Goal: Task Accomplishment & Management: Manage account settings

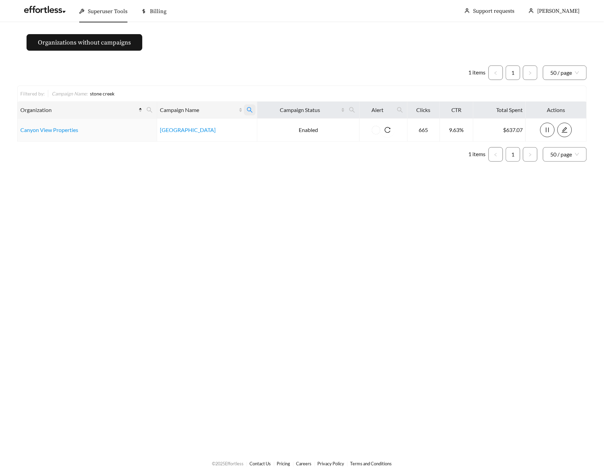
click at [248, 113] on icon "search" at bounding box center [250, 110] width 6 height 6
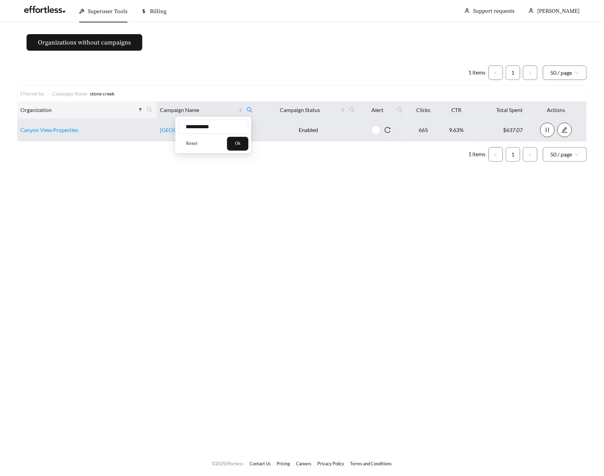
drag, startPoint x: 226, startPoint y: 127, endPoint x: 145, endPoint y: 126, distance: 81.3
click at [162, 126] on body "**********" at bounding box center [302, 238] width 604 height 476
type input "*********"
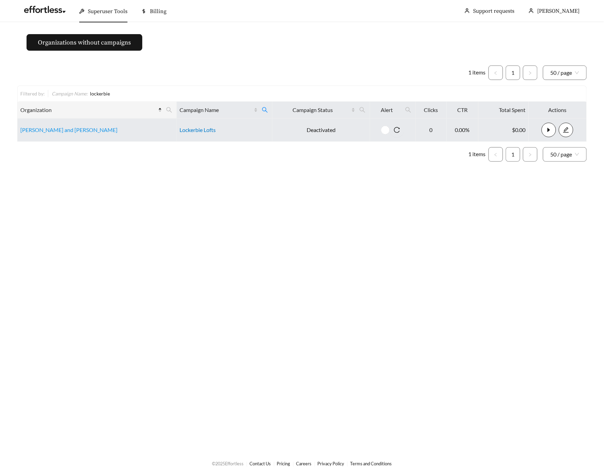
click at [191, 131] on link "Lockerbie Lofts" at bounding box center [197, 129] width 36 height 7
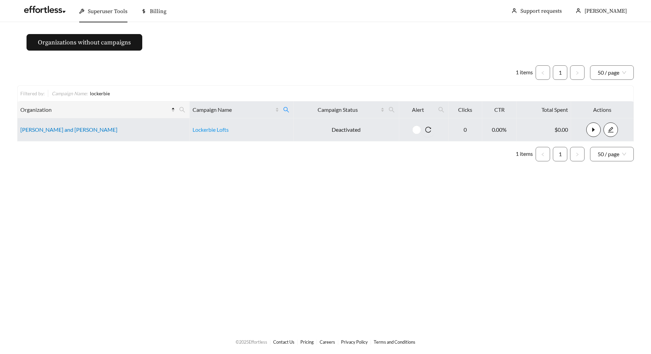
click at [48, 127] on link "Flaherty and Collins" at bounding box center [68, 129] width 97 height 7
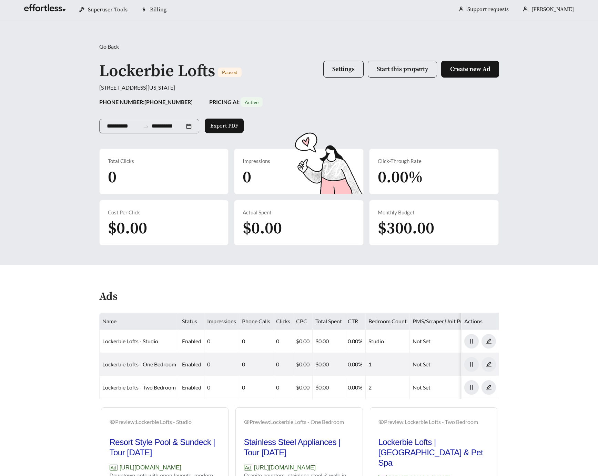
scroll to position [108, 0]
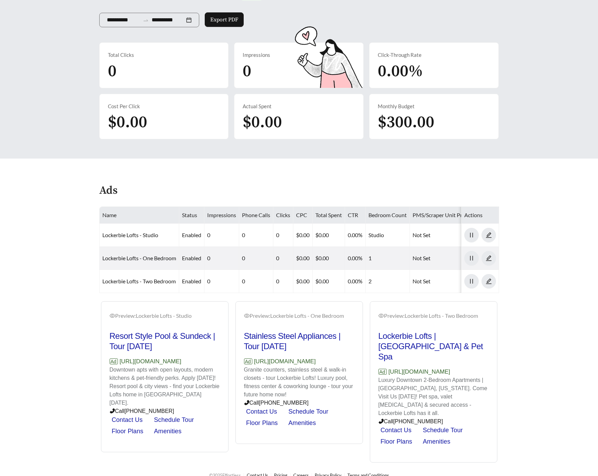
drag, startPoint x: 217, startPoint y: 369, endPoint x: 120, endPoint y: 369, distance: 97.5
click at [120, 366] on p "Ad https://www.lockerbieloftsindy.com" at bounding box center [165, 361] width 110 height 9
copy p "[URL][DOMAIN_NAME]"
click at [54, 319] on main "**********" at bounding box center [299, 188] width 598 height 548
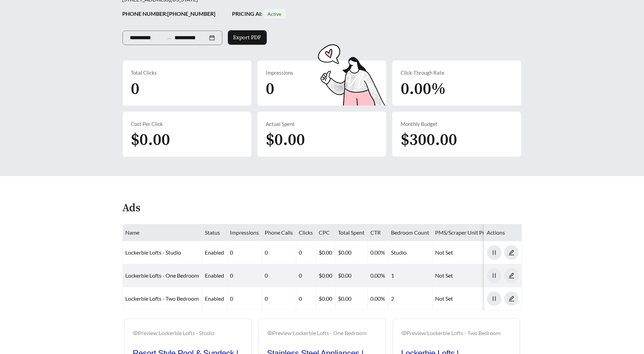
scroll to position [0, 0]
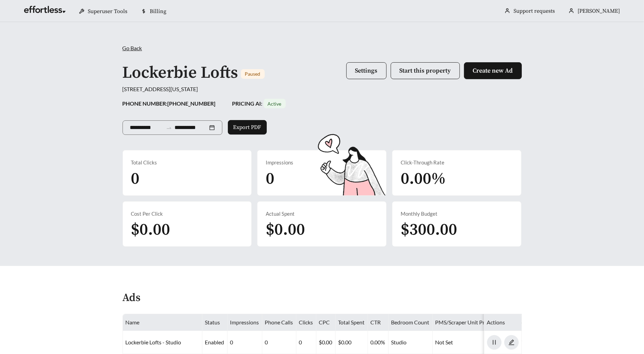
click at [582, 136] on div "**********" at bounding box center [322, 144] width 644 height 244
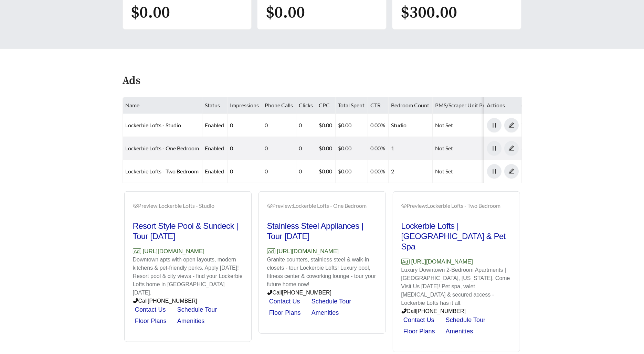
scroll to position [219, 0]
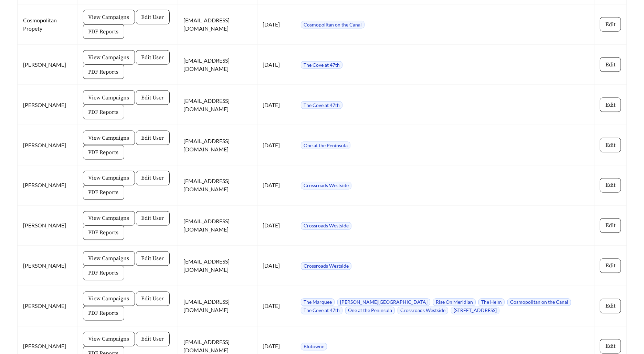
scroll to position [1323, 0]
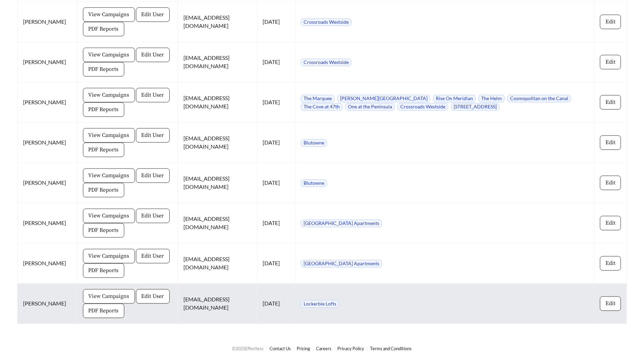
click at [106, 292] on span "View Campaigns" at bounding box center [109, 296] width 41 height 8
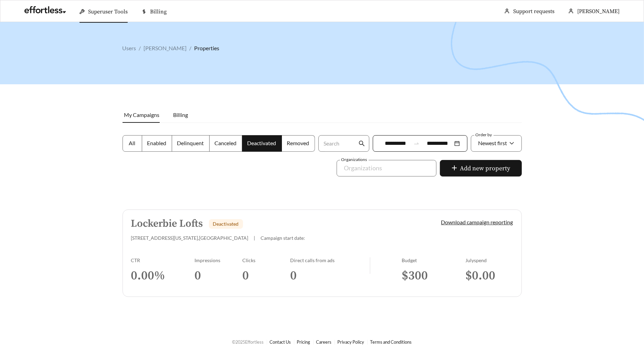
click at [300, 283] on div "Direct calls from ads 0" at bounding box center [330, 274] width 80 height 32
click at [195, 242] on link "Lockerbie Lofts Deactivated 640 E Michigan St , Indianapolis | Campaign start d…" at bounding box center [323, 253] width 400 height 87
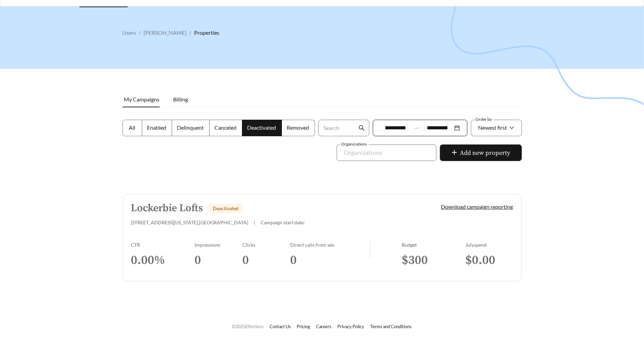
scroll to position [19, 0]
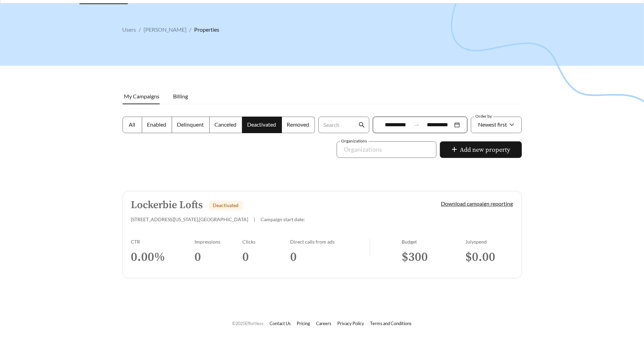
click at [197, 227] on link "Lockerbie Lofts Deactivated 640 E Michigan St , Indianapolis | Campaign start d…" at bounding box center [323, 234] width 400 height 87
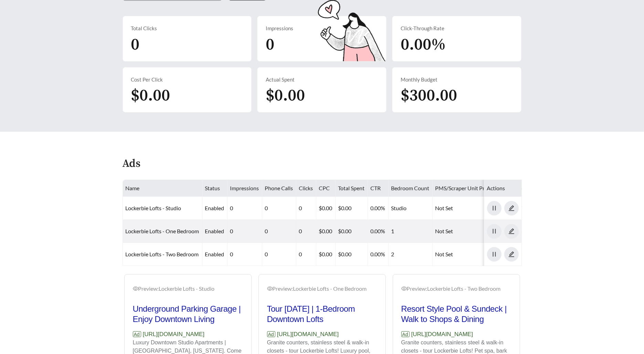
scroll to position [227, 0]
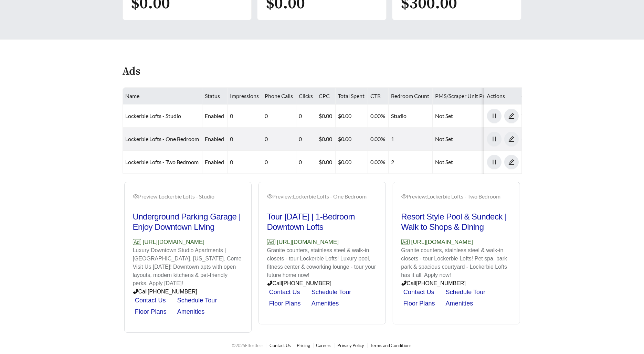
scroll to position [19, 0]
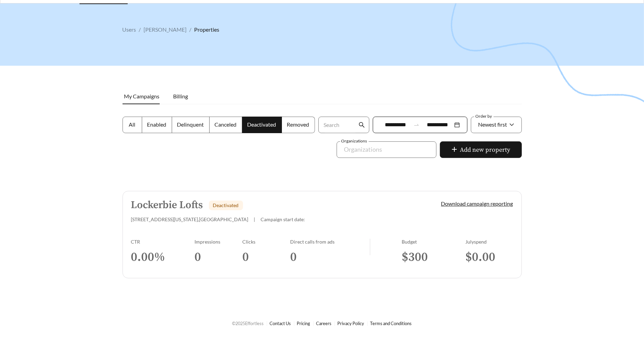
click at [230, 236] on link "Lockerbie Lofts Deactivated 640 E Michigan St , Indianapolis | Campaign start d…" at bounding box center [323, 234] width 400 height 87
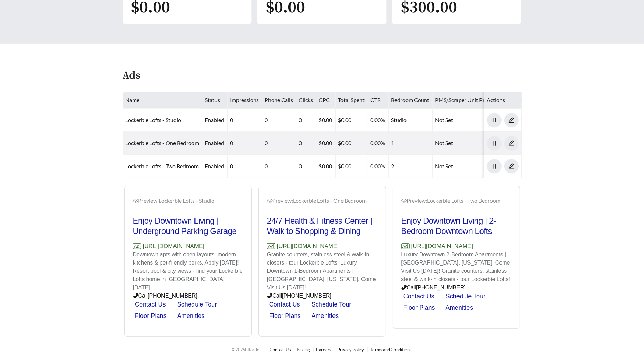
scroll to position [227, 0]
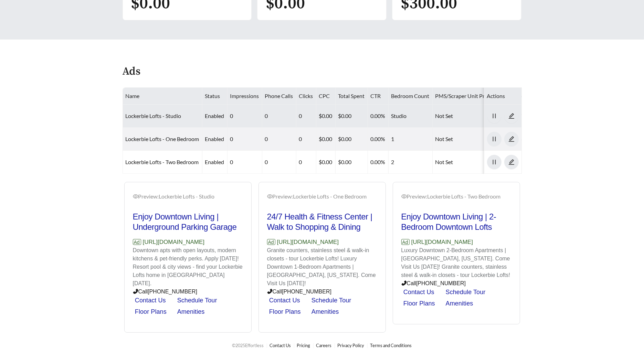
click at [163, 115] on link "Lockerbie Lofts - Studio" at bounding box center [154, 116] width 56 height 7
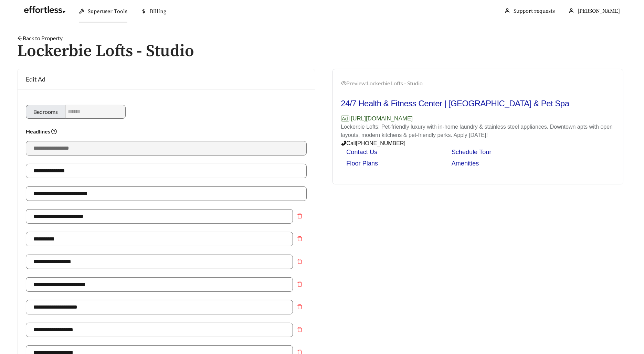
click at [41, 38] on link "Back to Property" at bounding box center [39, 38] width 45 height 7
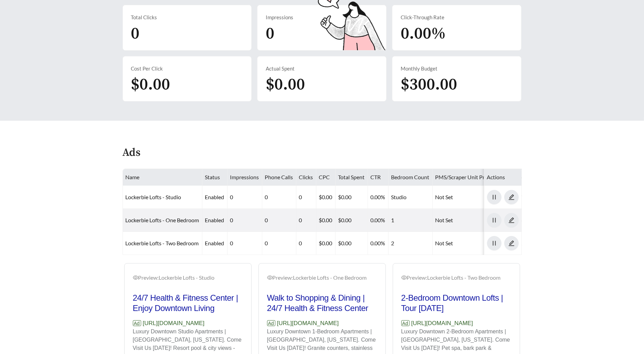
scroll to position [149, 0]
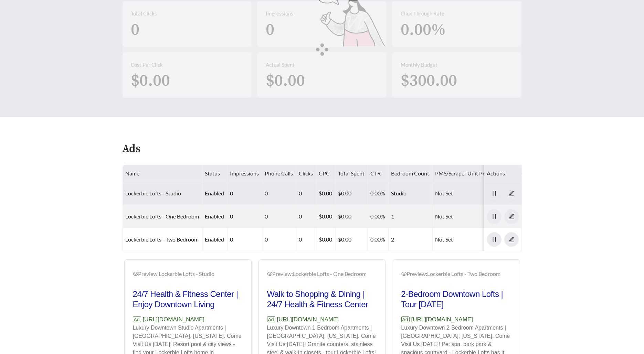
click at [174, 191] on link "Lockerbie Lofts - Studio" at bounding box center [154, 193] width 56 height 7
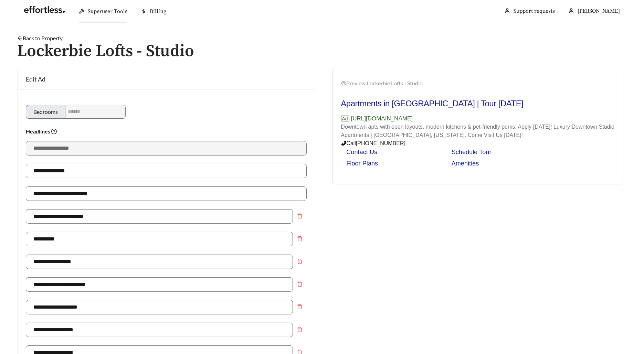
click at [49, 36] on link "Back to Property" at bounding box center [39, 38] width 45 height 7
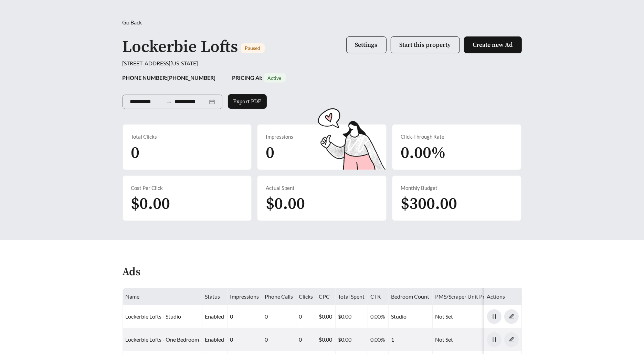
scroll to position [27, 0]
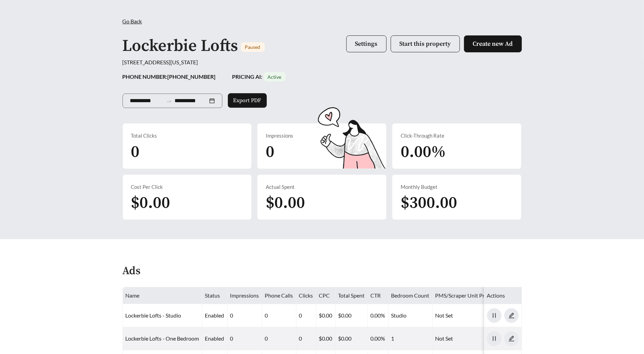
click at [63, 63] on div "**********" at bounding box center [322, 117] width 644 height 244
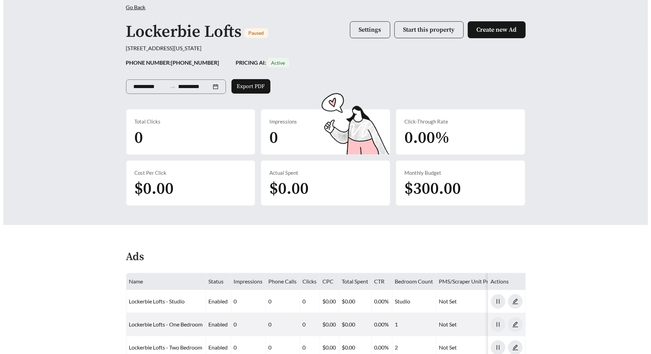
scroll to position [42, 0]
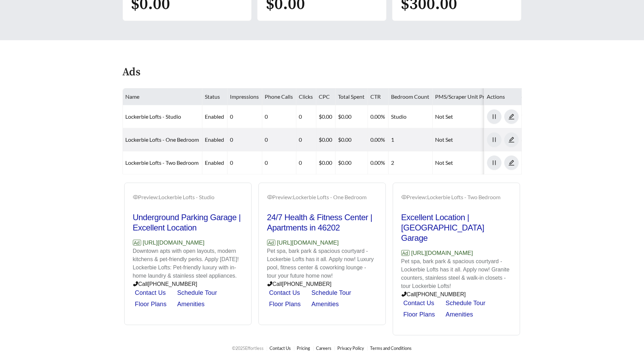
scroll to position [227, 0]
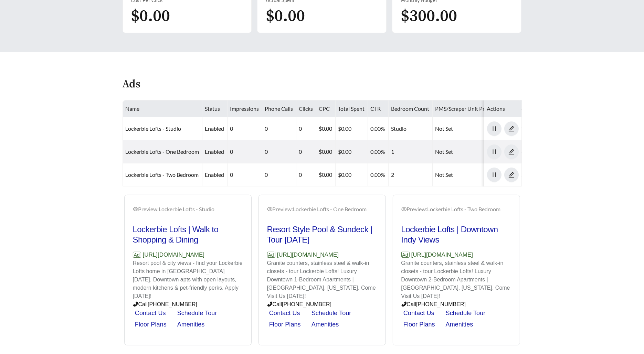
scroll to position [227, 0]
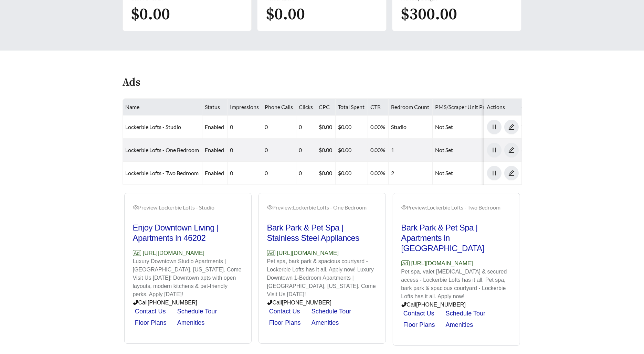
scroll to position [227, 0]
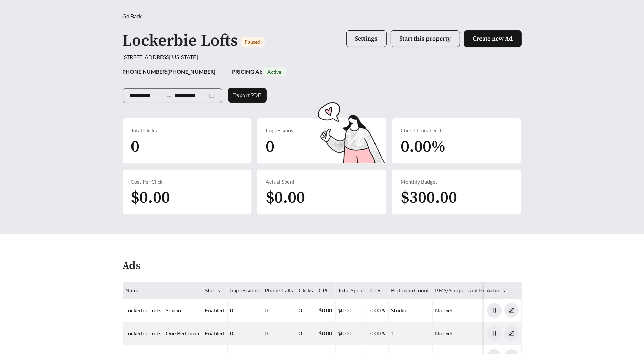
scroll to position [162, 0]
